Goal: Information Seeking & Learning: Understand process/instructions

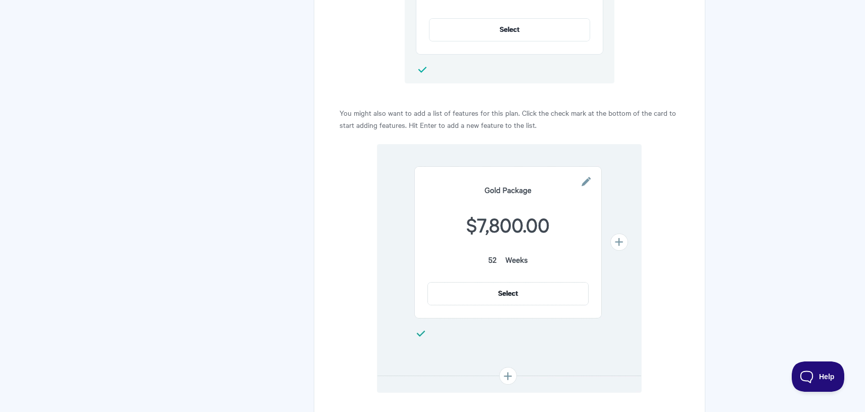
scroll to position [1983, 0]
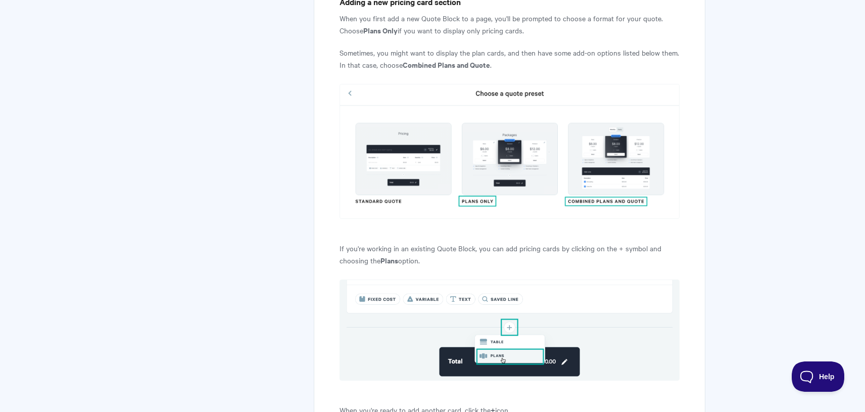
scroll to position [513, 0]
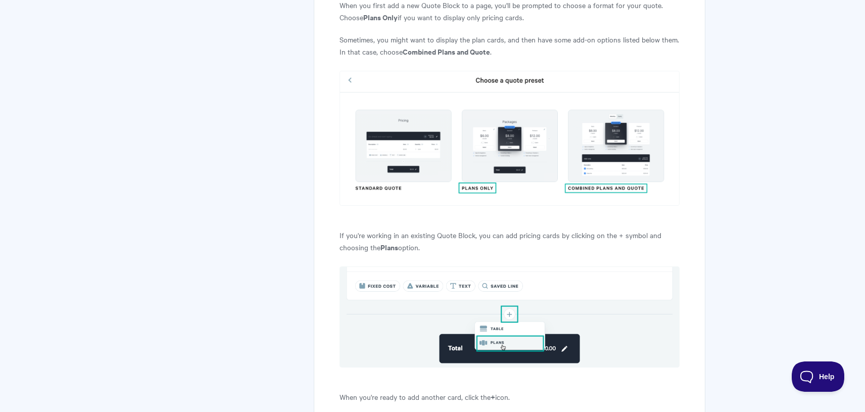
click at [597, 167] on img at bounding box center [510, 138] width 340 height 135
click at [597, 157] on img at bounding box center [510, 138] width 340 height 135
